Goal: Entertainment & Leisure: Browse casually

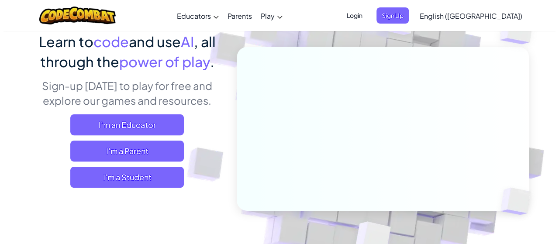
scroll to position [87, 0]
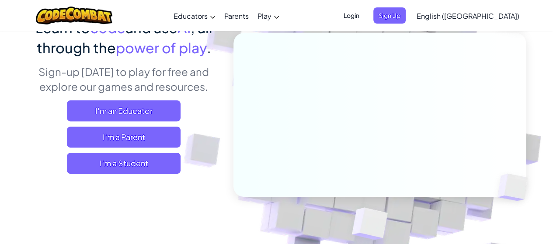
click at [159, 163] on span "I'm a Student" at bounding box center [124, 163] width 114 height 21
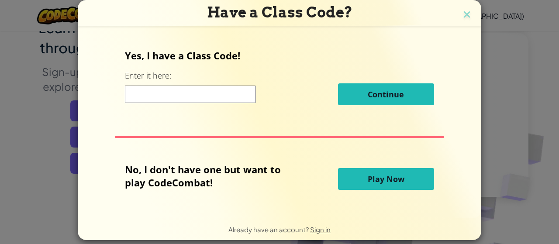
click at [355, 186] on button "Play Now" at bounding box center [386, 179] width 96 height 22
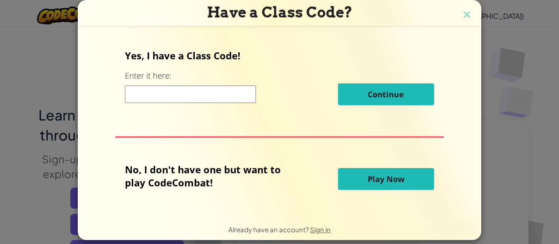
click at [376, 173] on button "Play Now" at bounding box center [386, 179] width 96 height 22
click at [376, 170] on button "Play Now" at bounding box center [386, 179] width 96 height 22
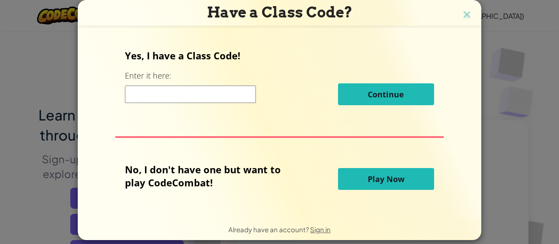
click at [376, 170] on button "Play Now" at bounding box center [386, 179] width 96 height 22
drag, startPoint x: 376, startPoint y: 170, endPoint x: 226, endPoint y: 162, distance: 150.5
click at [226, 162] on div "Yes, I have a Class Code! Enter it here: Continue No, I don't have one but want…" at bounding box center [279, 121] width 386 height 171
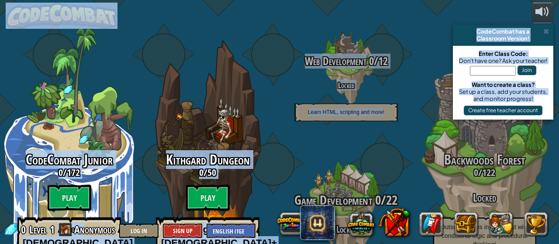
drag, startPoint x: 202, startPoint y: 159, endPoint x: 369, endPoint y: 158, distance: 166.8
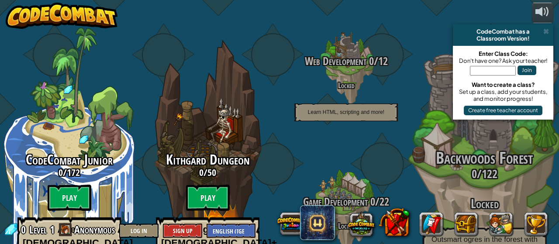
drag, startPoint x: 369, startPoint y: 158, endPoint x: 443, endPoint y: 47, distance: 133.6
click at [443, 47] on div "Backwoods Forest 0 / 122 Locked Outsmart ogres in the forest with conditional l…" at bounding box center [484, 166] width 166 height 332
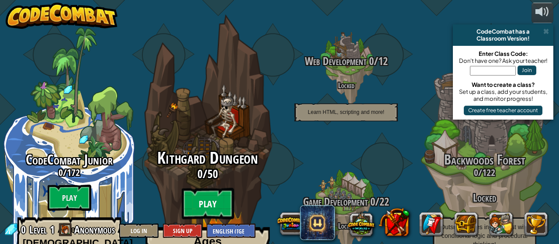
click at [222, 188] on btn "Play" at bounding box center [208, 203] width 52 height 31
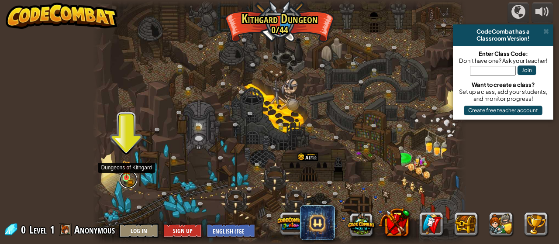
click at [126, 178] on link at bounding box center [128, 179] width 17 height 17
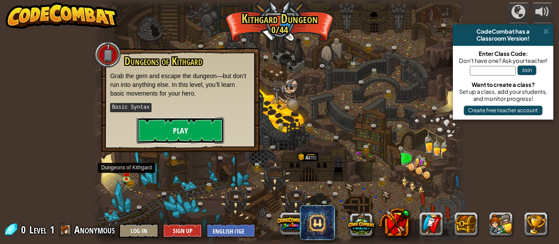
click at [171, 128] on button "Play" at bounding box center [180, 130] width 87 height 26
